Goal: Obtain resource: Obtain resource

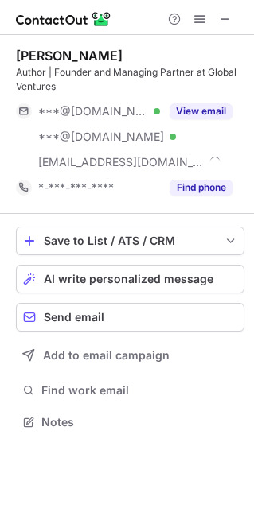
scroll to position [411, 254]
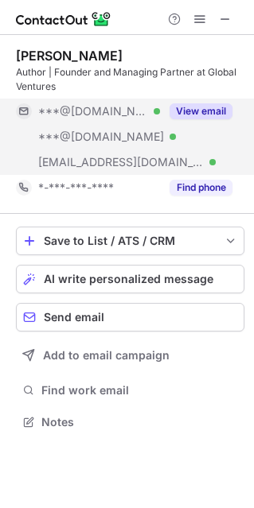
click at [198, 108] on button "View email" at bounding box center [200, 111] width 63 height 16
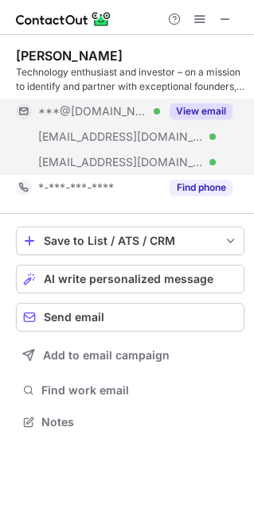
click at [192, 104] on button "View email" at bounding box center [200, 111] width 63 height 16
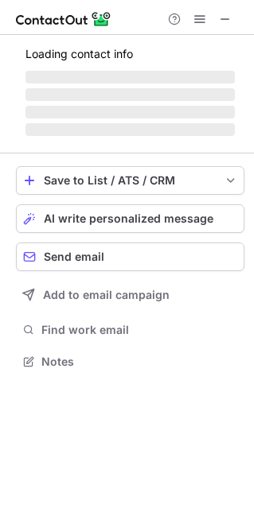
scroll to position [385, 254]
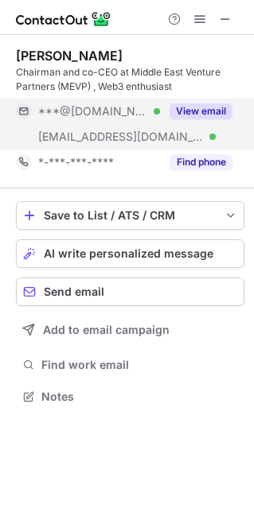
click at [205, 108] on button "View email" at bounding box center [200, 111] width 63 height 16
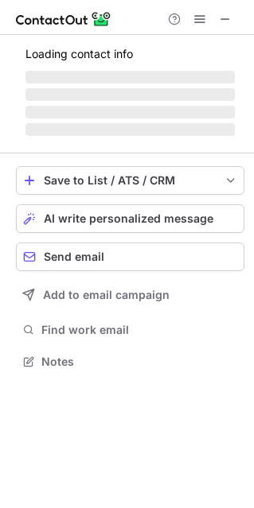
scroll to position [371, 254]
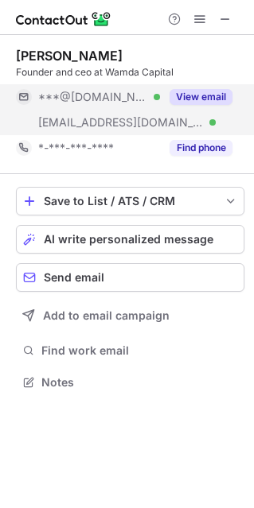
click at [208, 91] on button "View email" at bounding box center [200, 97] width 63 height 16
click at [187, 97] on button "View email" at bounding box center [200, 97] width 63 height 16
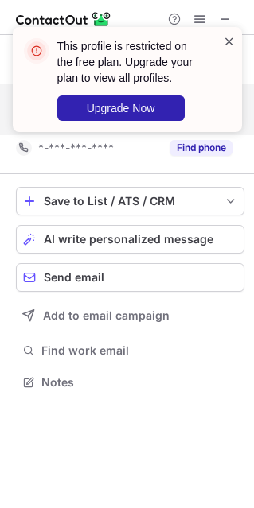
click at [225, 38] on span at bounding box center [229, 41] width 13 height 16
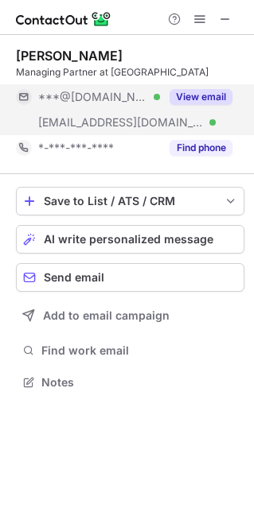
click at [188, 96] on button "View email" at bounding box center [200, 97] width 63 height 16
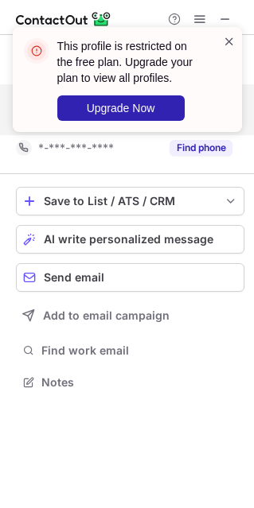
click at [232, 35] on span at bounding box center [229, 41] width 13 height 16
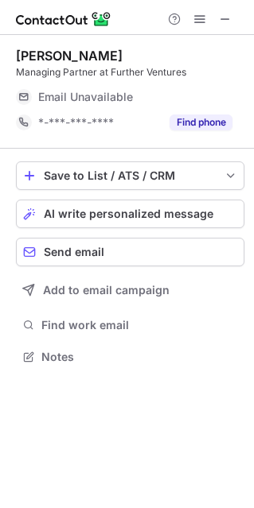
scroll to position [345, 254]
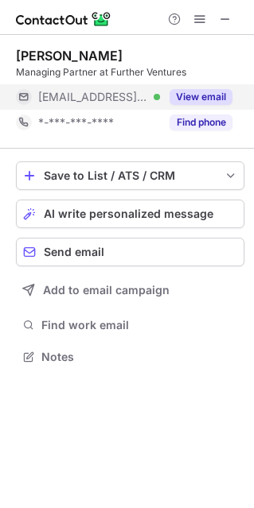
click at [182, 100] on button "View email" at bounding box center [200, 97] width 63 height 16
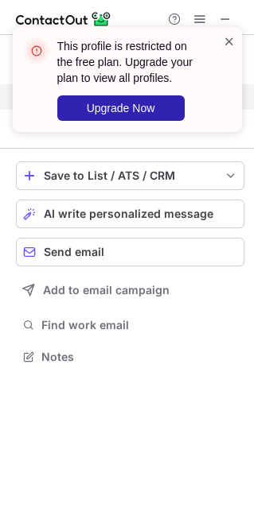
click at [226, 45] on span at bounding box center [229, 41] width 13 height 16
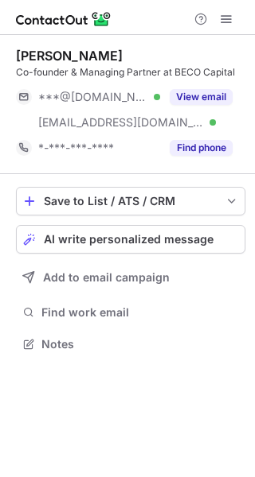
scroll to position [333, 255]
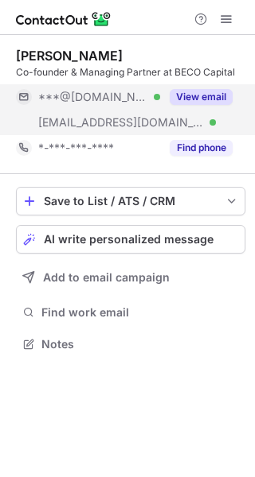
click at [198, 99] on button "View email" at bounding box center [200, 97] width 63 height 16
